Goal: Register for event/course

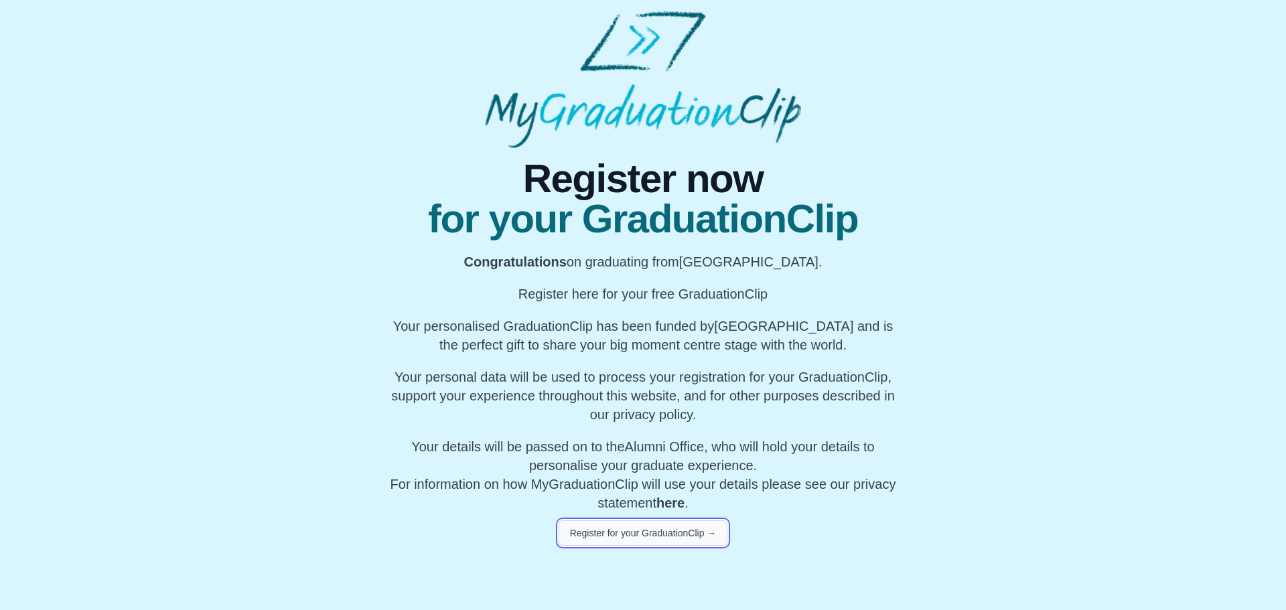
click at [668, 531] on button "Register for your GraduationClip →" at bounding box center [643, 532] width 169 height 25
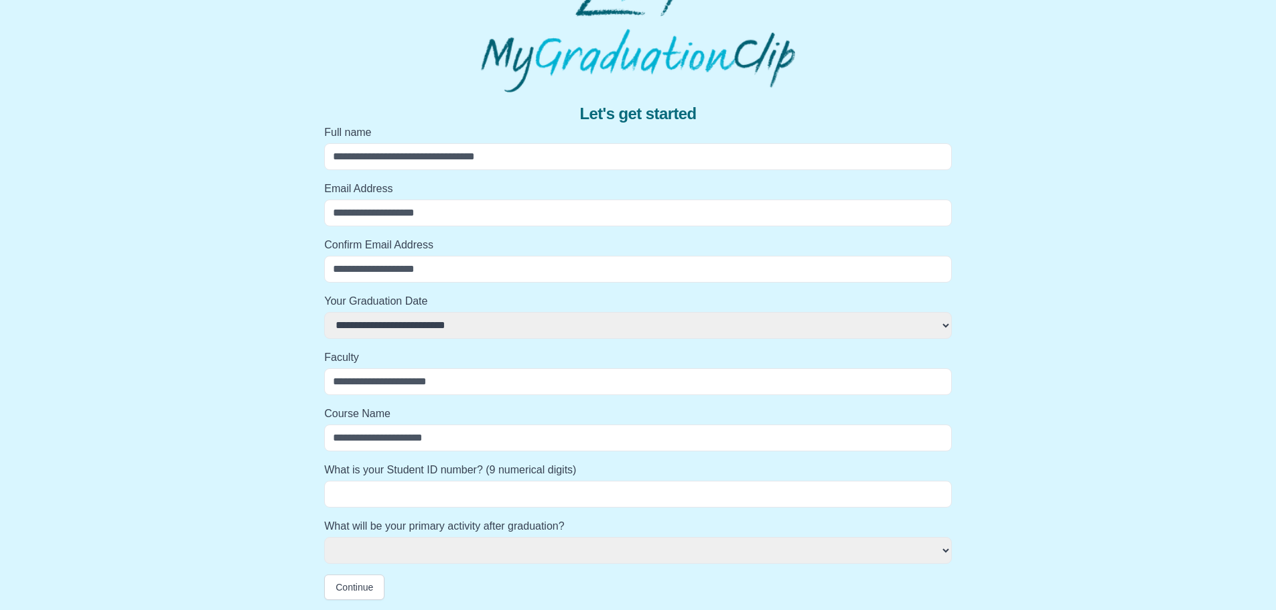
scroll to position [56, 0]
click at [493, 490] on input "What is your Student ID number? (9 numerical digits)" at bounding box center [638, 493] width 628 height 27
select select
click at [514, 545] on select "**********" at bounding box center [638, 550] width 628 height 27
select select
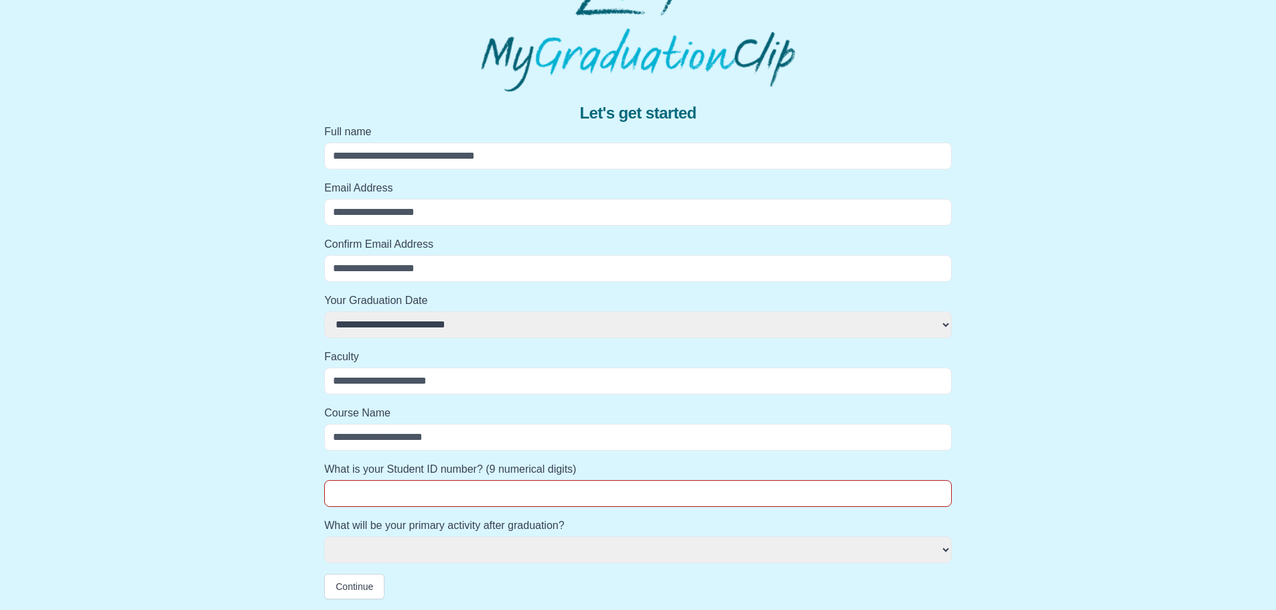
select select
click at [1170, 354] on div "**********" at bounding box center [638, 346] width 1255 height 508
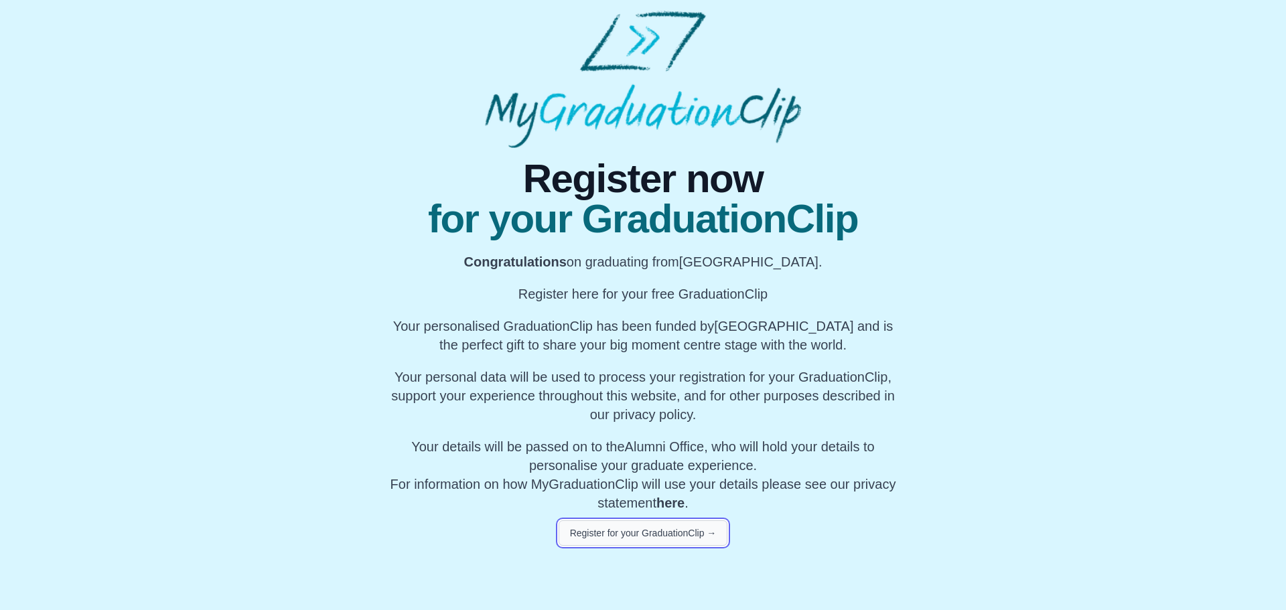
click at [647, 533] on button "Register for your GraduationClip →" at bounding box center [643, 532] width 169 height 25
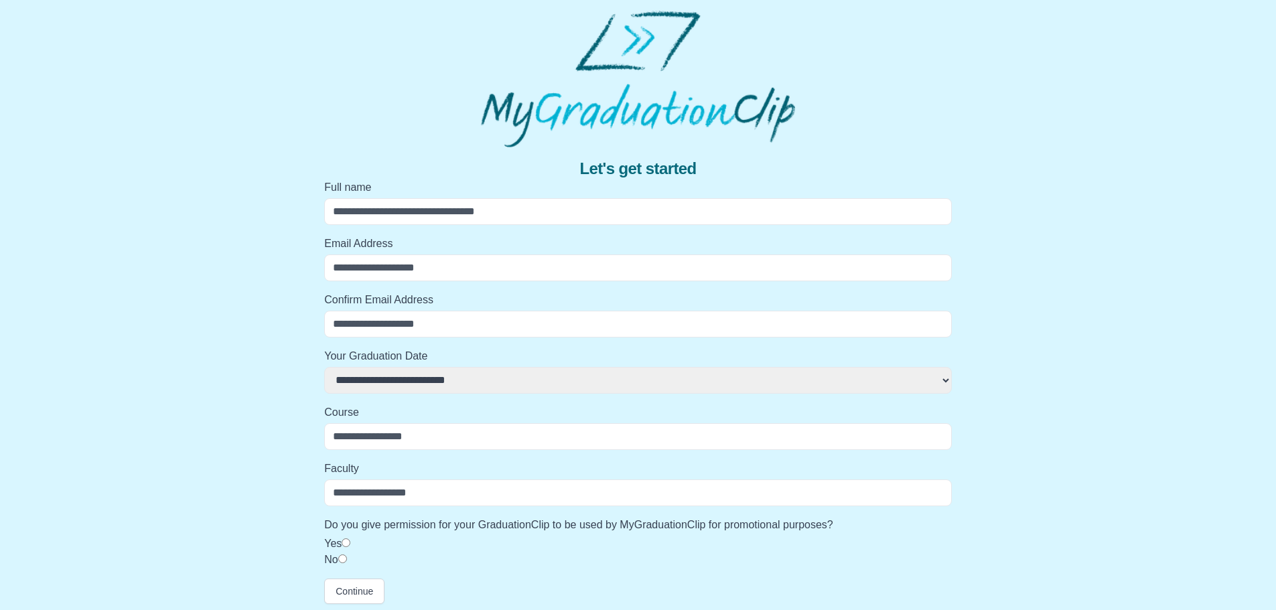
scroll to position [5, 0]
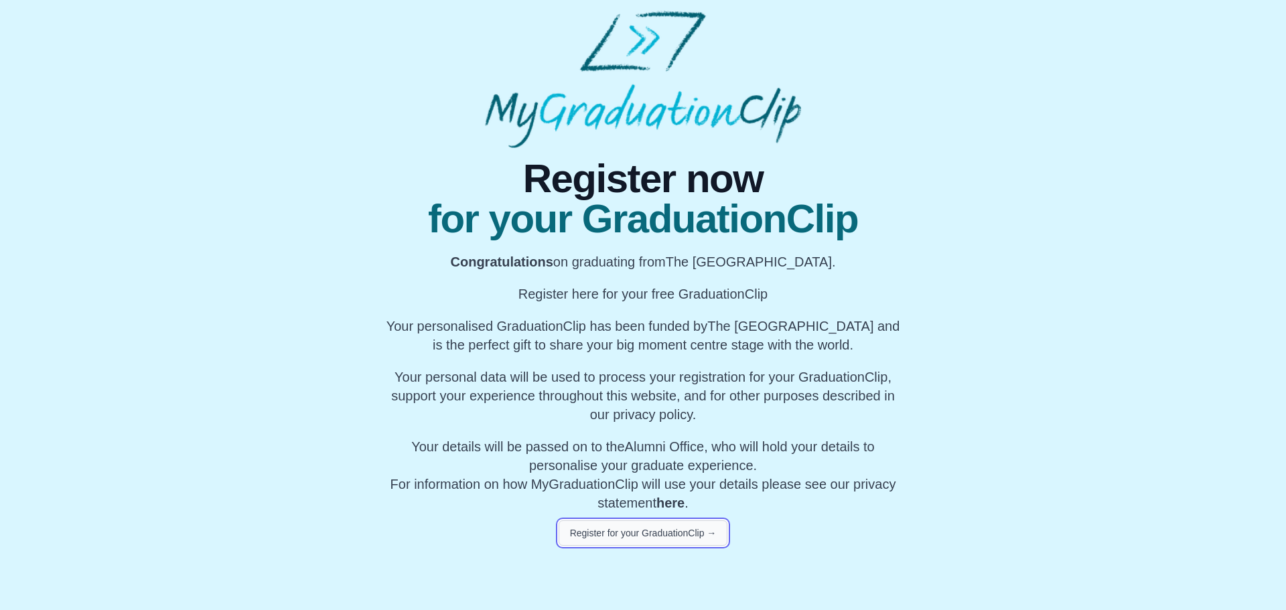
click at [673, 529] on button "Register for your GraduationClip →" at bounding box center [643, 532] width 169 height 25
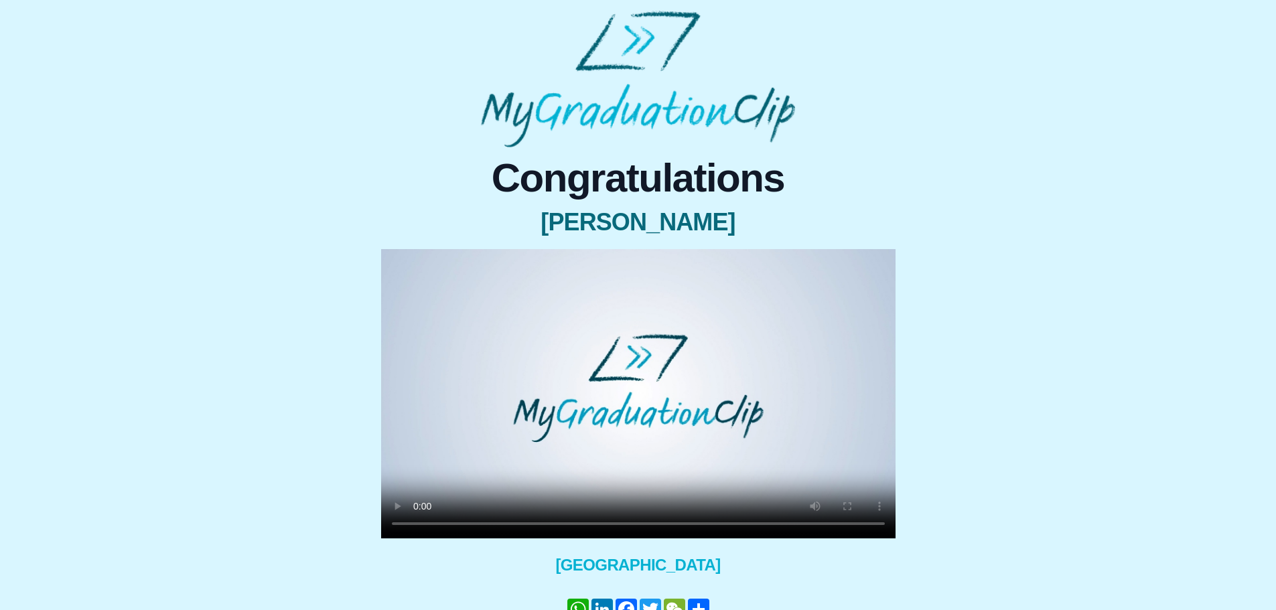
scroll to position [67, 0]
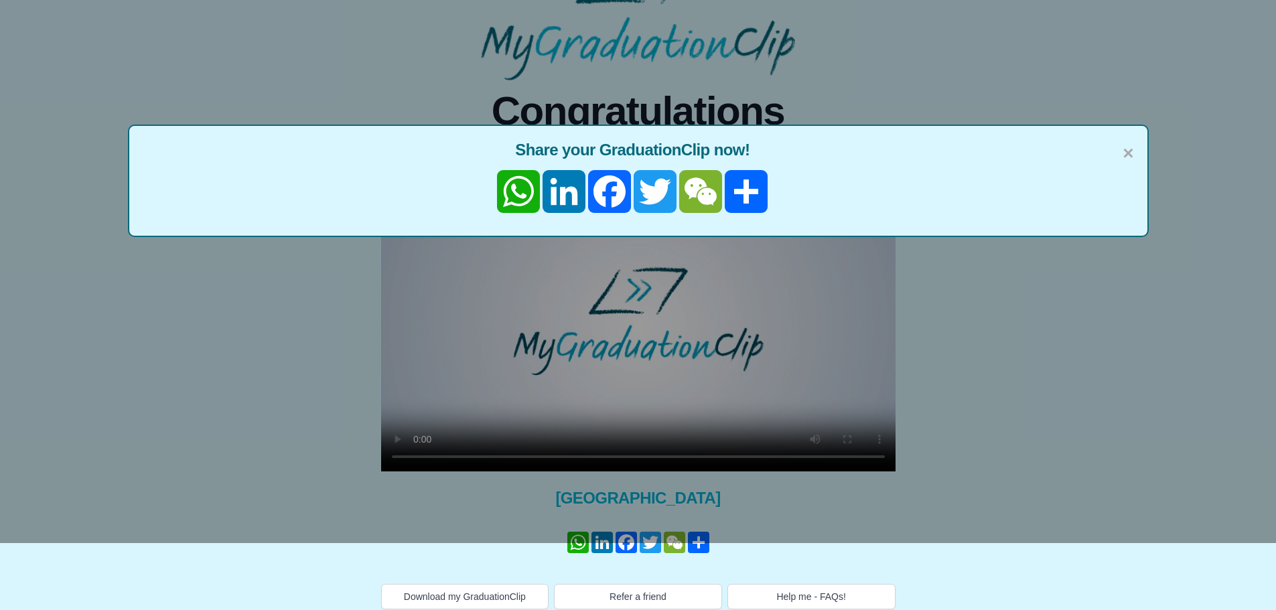
drag, startPoint x: 814, startPoint y: 455, endPoint x: 559, endPoint y: 449, distance: 254.6
click at [559, 449] on div "× Share your GraduationClip now! WhatsApp LinkedIn Facebook Twitter WeChat Share" at bounding box center [638, 238] width 1276 height 610
click at [1129, 151] on span "×" at bounding box center [1128, 153] width 11 height 28
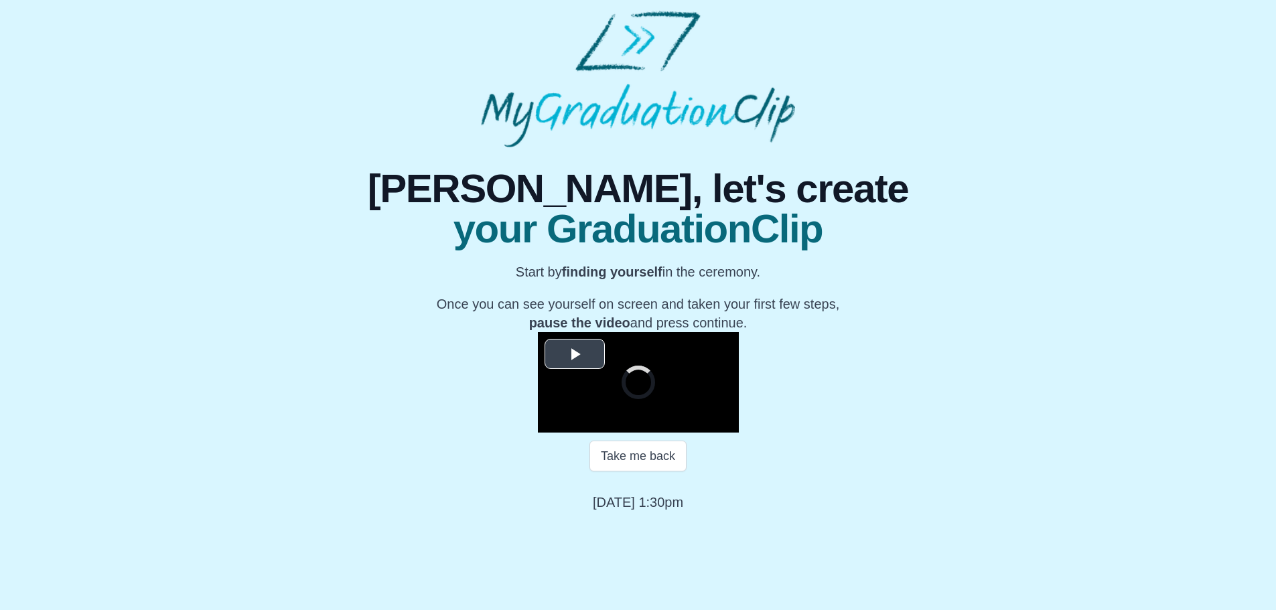
scroll to position [133, 0]
click at [575, 354] on span "Video Player" at bounding box center [575, 354] width 0 height 0
click at [551, 423] on span "Video Player" at bounding box center [551, 423] width 0 height 0
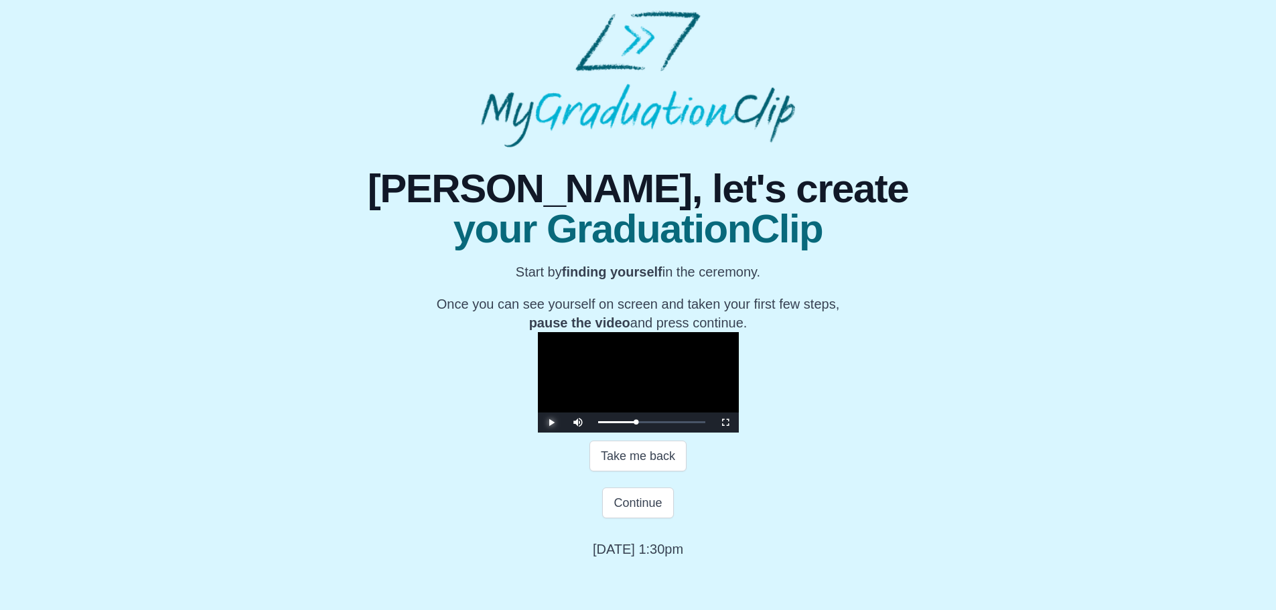
scroll to position [180, 0]
click at [628, 518] on button "Continue" at bounding box center [637, 503] width 71 height 31
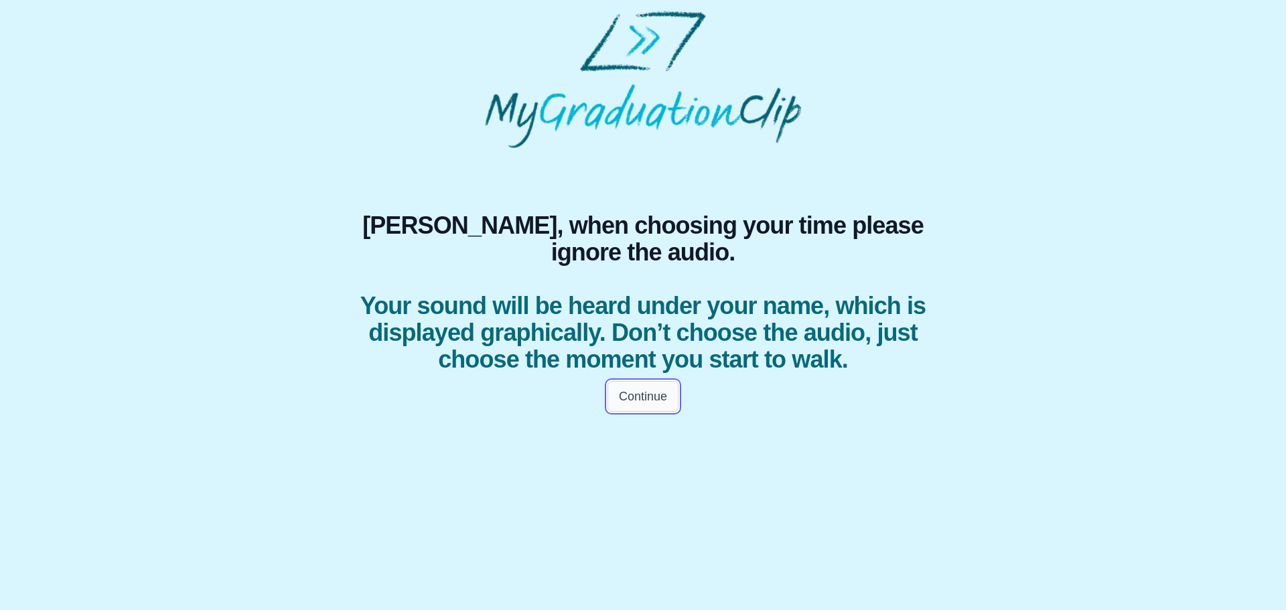
click at [638, 412] on button "Continue" at bounding box center [643, 396] width 71 height 31
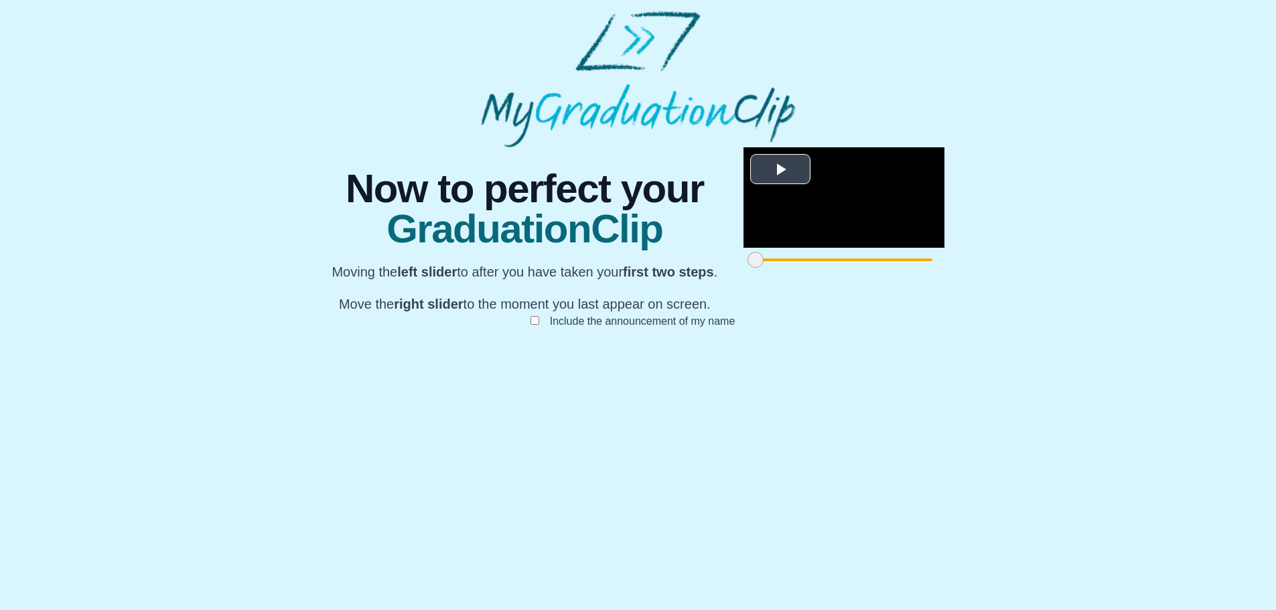
scroll to position [101, 0]
click at [780, 169] on span "Video Player" at bounding box center [780, 169] width 0 height 0
drag, startPoint x: 914, startPoint y: 549, endPoint x: 625, endPoint y: 534, distance: 289.7
click at [1004, 272] on div at bounding box center [1016, 260] width 24 height 24
click at [753, 268] on span at bounding box center [761, 260] width 16 height 16
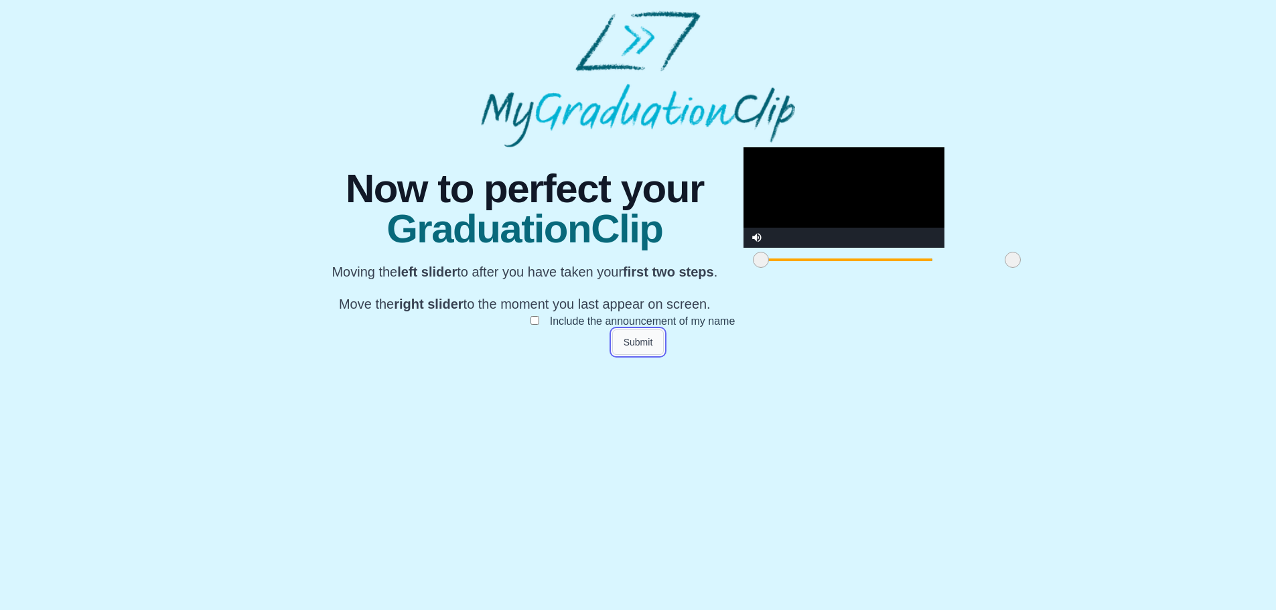
click at [636, 355] on button "Submit" at bounding box center [638, 342] width 52 height 25
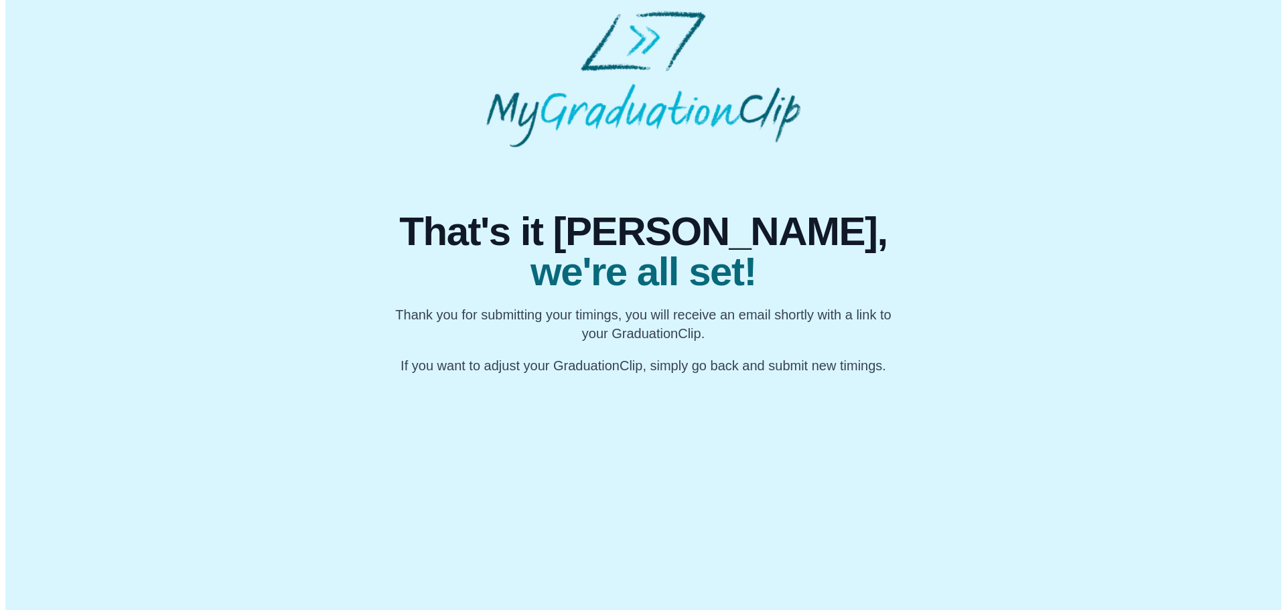
scroll to position [0, 0]
